Goal: Task Accomplishment & Management: Manage account settings

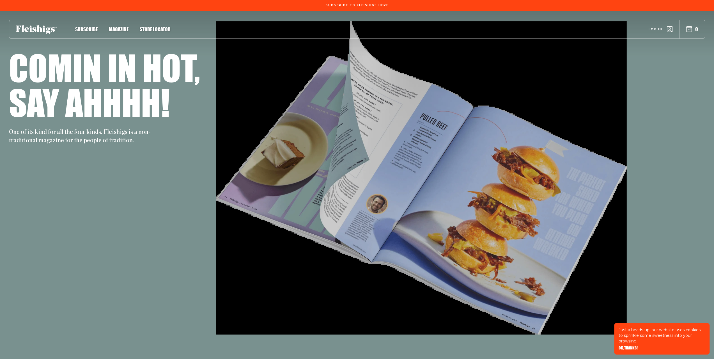
click at [664, 30] on link "Log in" at bounding box center [661, 29] width 24 height 6
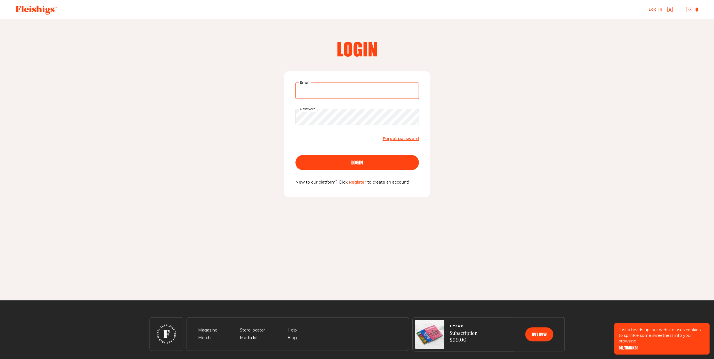
click at [308, 91] on input "Email" at bounding box center [356, 91] width 123 height 16
type input "atarayg@gmail.com"
click at [295, 155] on button "login" at bounding box center [356, 162] width 123 height 15
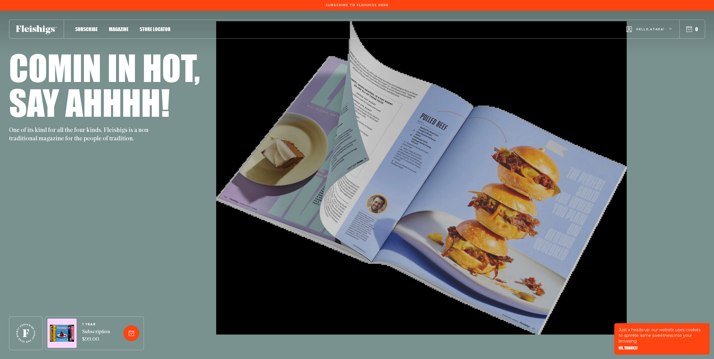
click at [118, 32] on div "Subscribe Magazine Store locator Hello, Atara ! 0" at bounding box center [357, 29] width 696 height 19
click at [119, 26] on span "Magazine" at bounding box center [119, 23] width 20 height 6
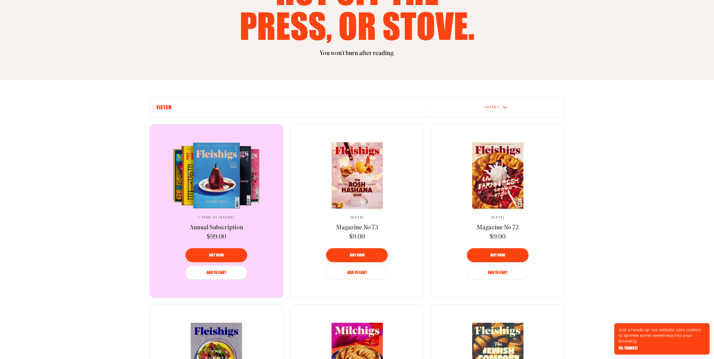
scroll to position [112, 0]
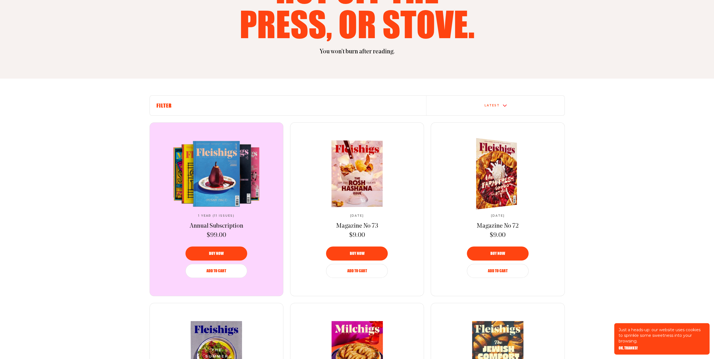
click at [491, 169] on img at bounding box center [493, 174] width 75 height 76
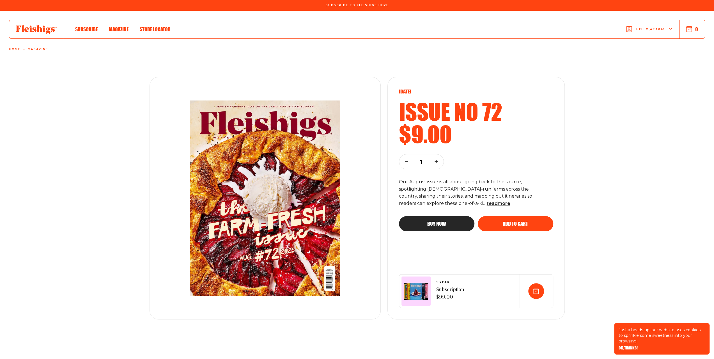
click at [648, 35] on span "Hello, Atara !" at bounding box center [650, 33] width 28 height 13
click at [653, 54] on span "My Account" at bounding box center [650, 55] width 31 height 6
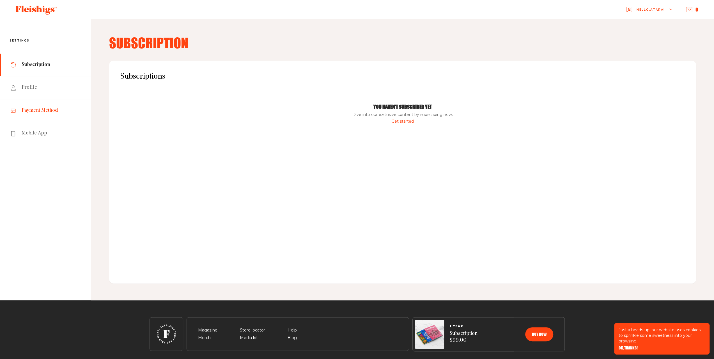
click at [32, 109] on span "Payment Method" at bounding box center [40, 110] width 36 height 7
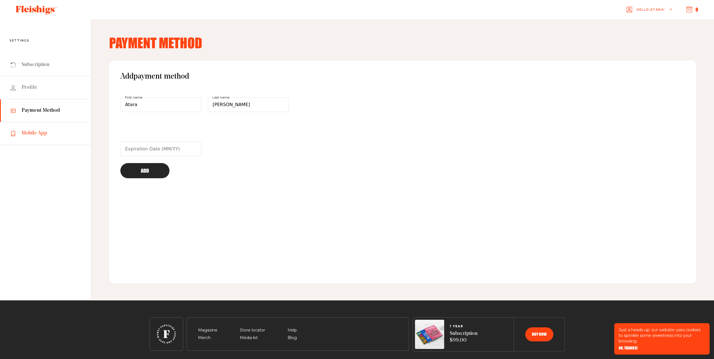
click at [33, 132] on span "Mobile App" at bounding box center [35, 133] width 26 height 7
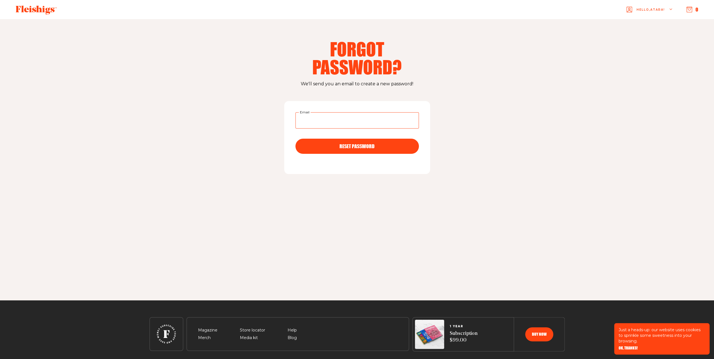
click at [332, 125] on input "Email" at bounding box center [356, 120] width 123 height 16
type input "[EMAIL_ADDRESS][DOMAIN_NAME]"
click at [340, 144] on span "RESET PASSWORD" at bounding box center [357, 141] width 35 height 5
click at [318, 120] on input "Email" at bounding box center [356, 120] width 123 height 16
